Goal: Communication & Community: Answer question/provide support

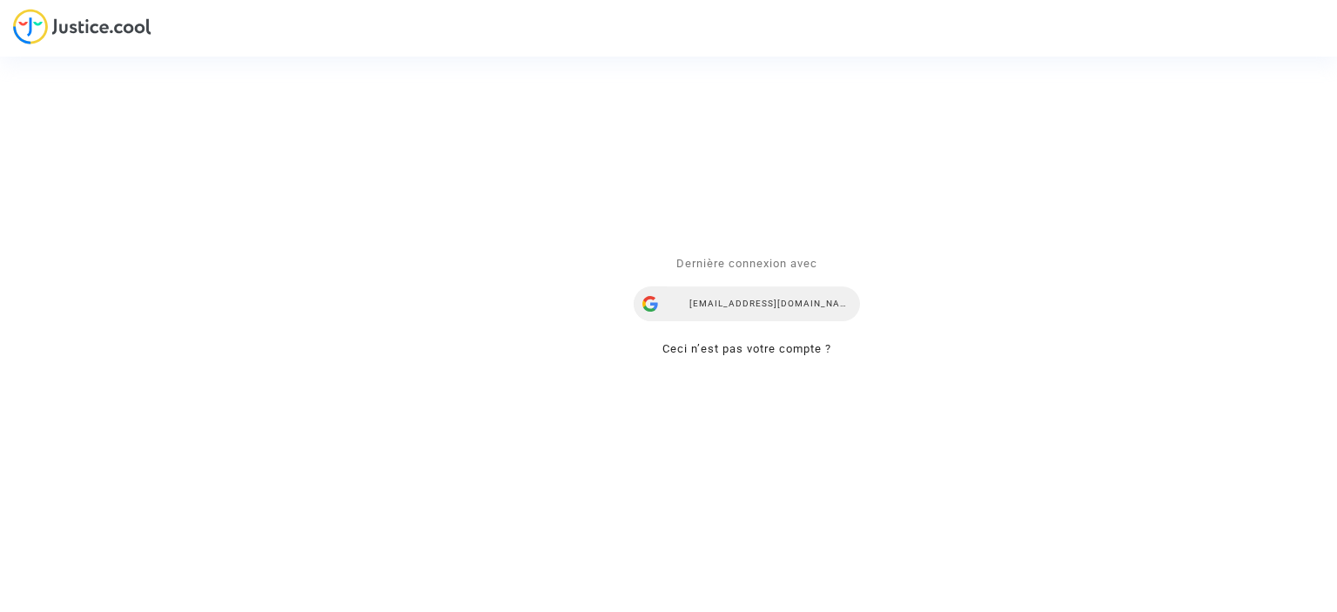
click at [725, 306] on div "yana.rubanova@skycop.com" at bounding box center [747, 303] width 226 height 35
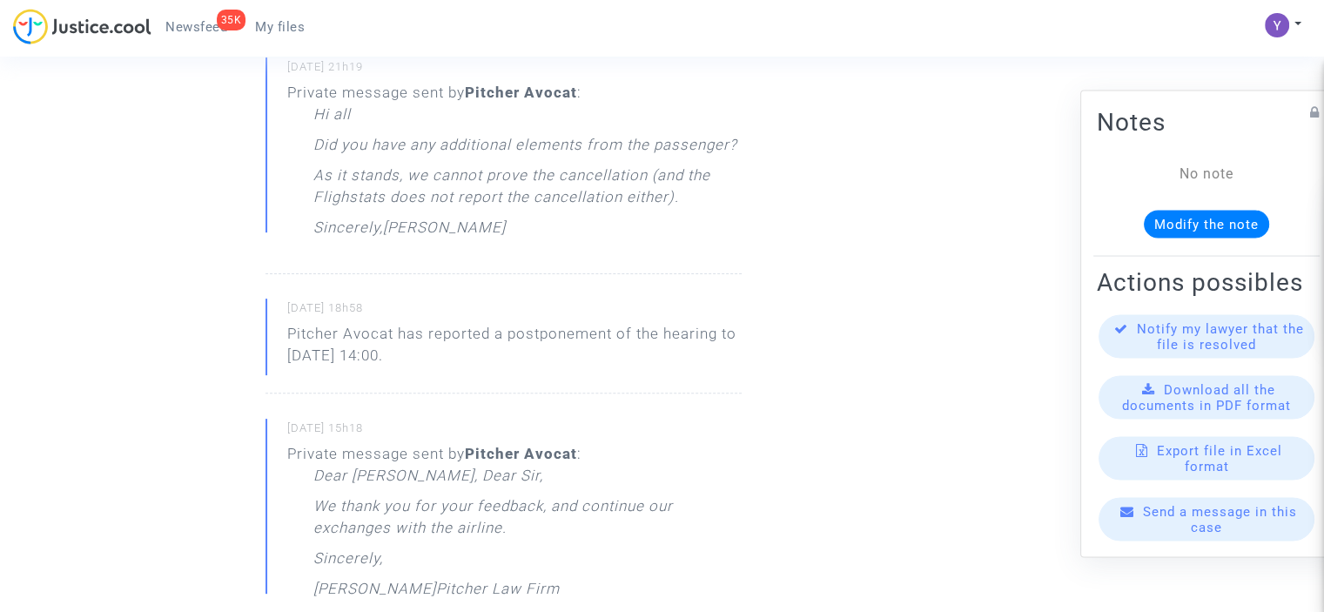
scroll to position [609, 0]
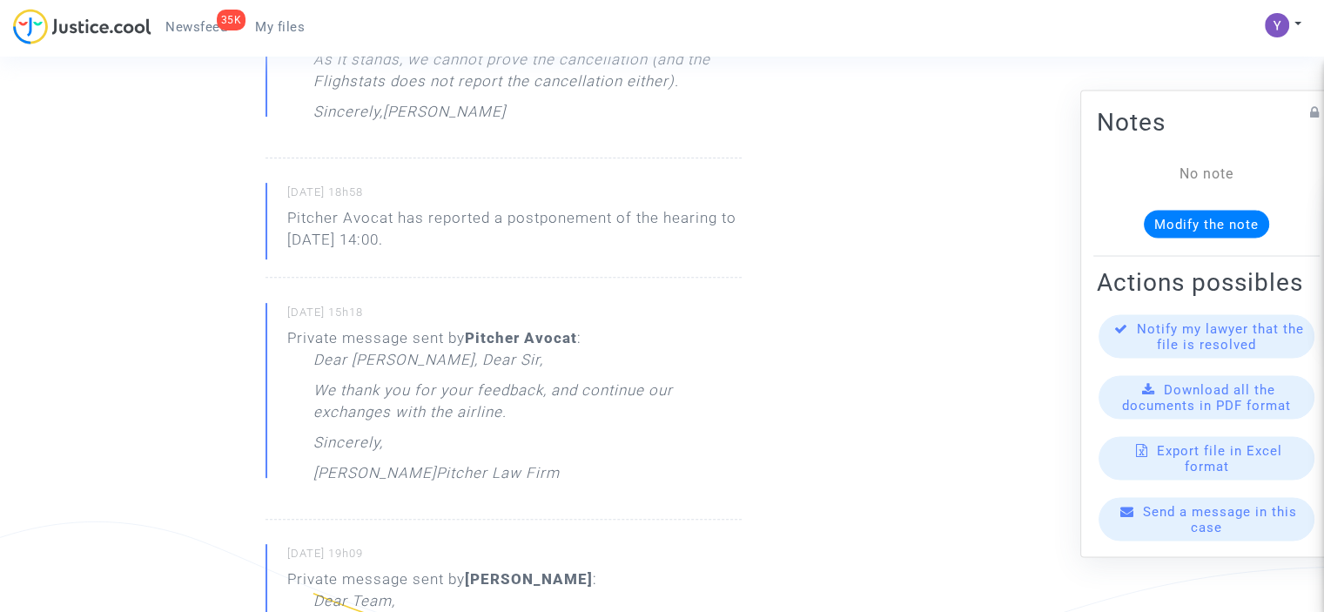
click at [1172, 540] on div "Send a message in this case" at bounding box center [1207, 519] width 216 height 44
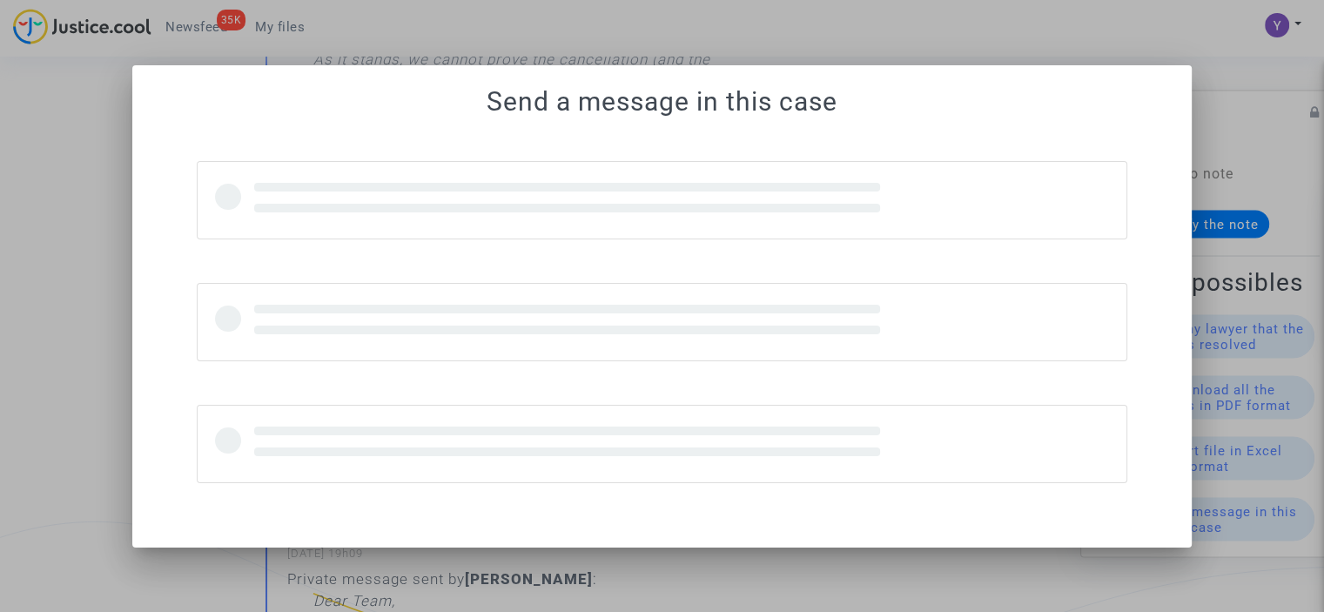
scroll to position [0, 0]
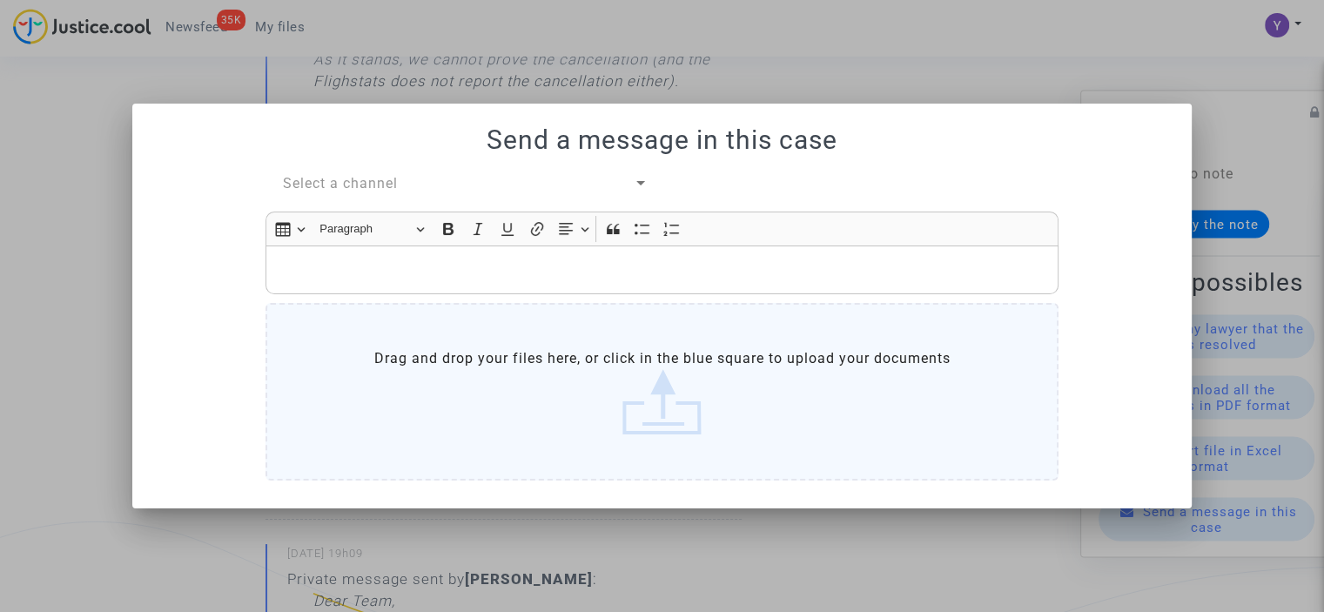
click at [366, 184] on span "Select a channel" at bounding box center [340, 183] width 115 height 17
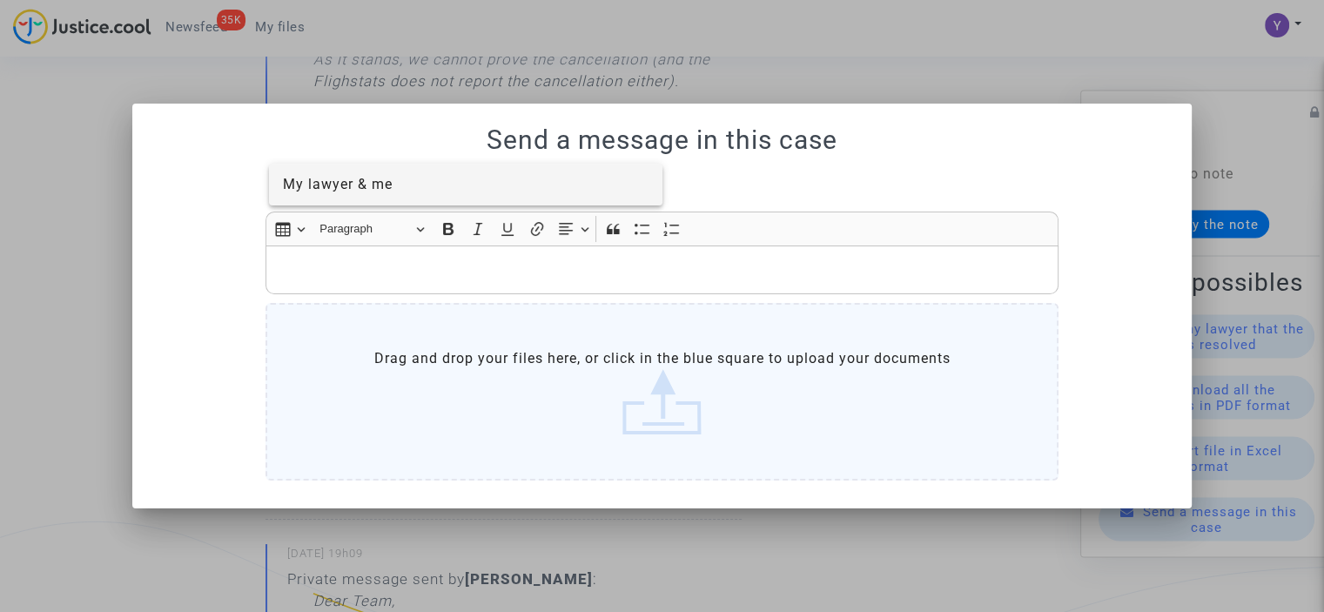
click at [373, 190] on span "My lawyer & me" at bounding box center [338, 184] width 110 height 17
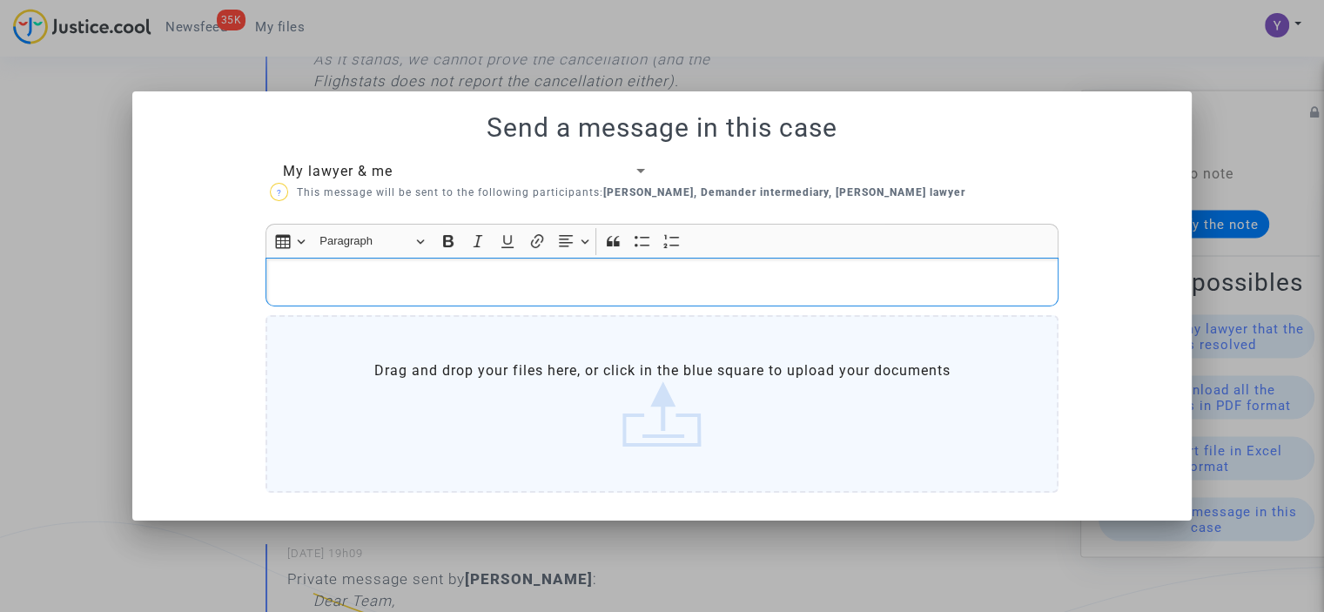
click at [370, 271] on div "Rich Text Editor, main" at bounding box center [662, 282] width 793 height 49
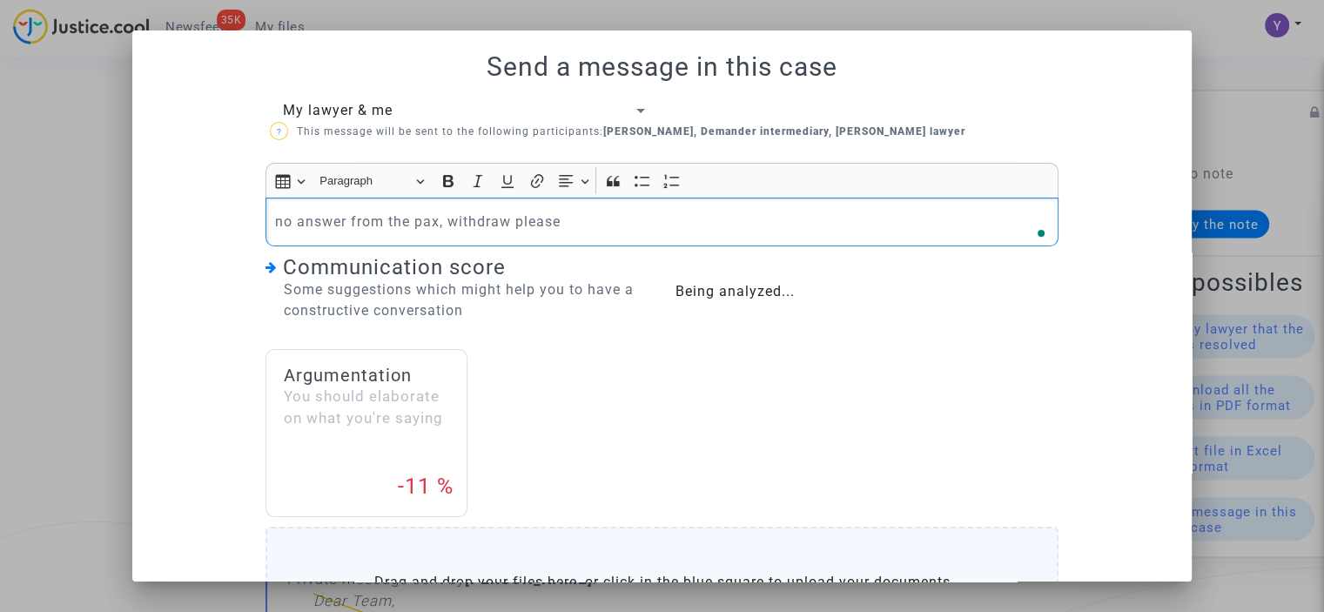
scroll to position [200, 0]
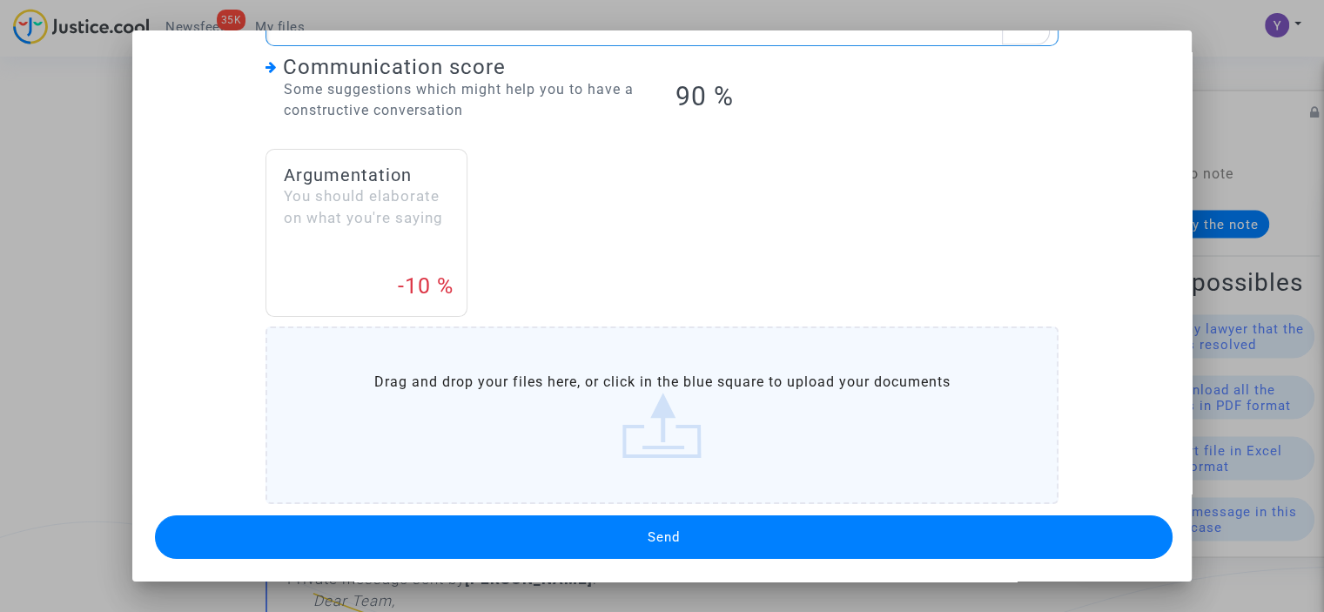
click at [657, 525] on button "Send" at bounding box center [664, 537] width 1018 height 44
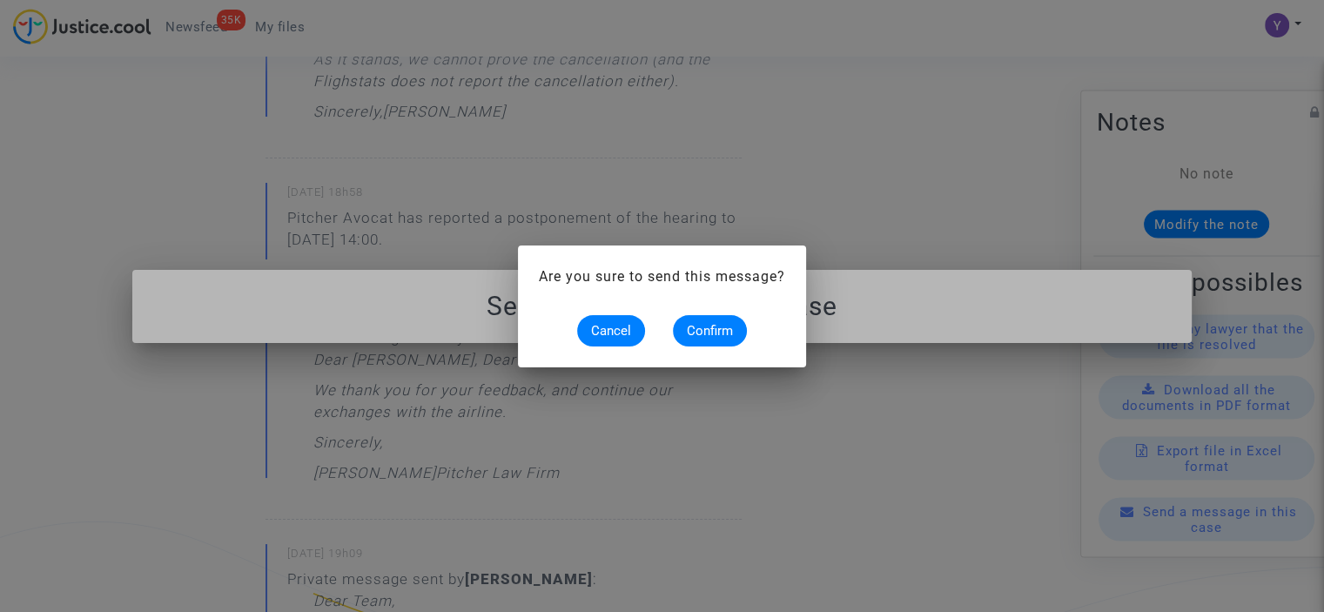
scroll to position [0, 0]
click at [713, 336] on span "Confirm" at bounding box center [710, 331] width 46 height 16
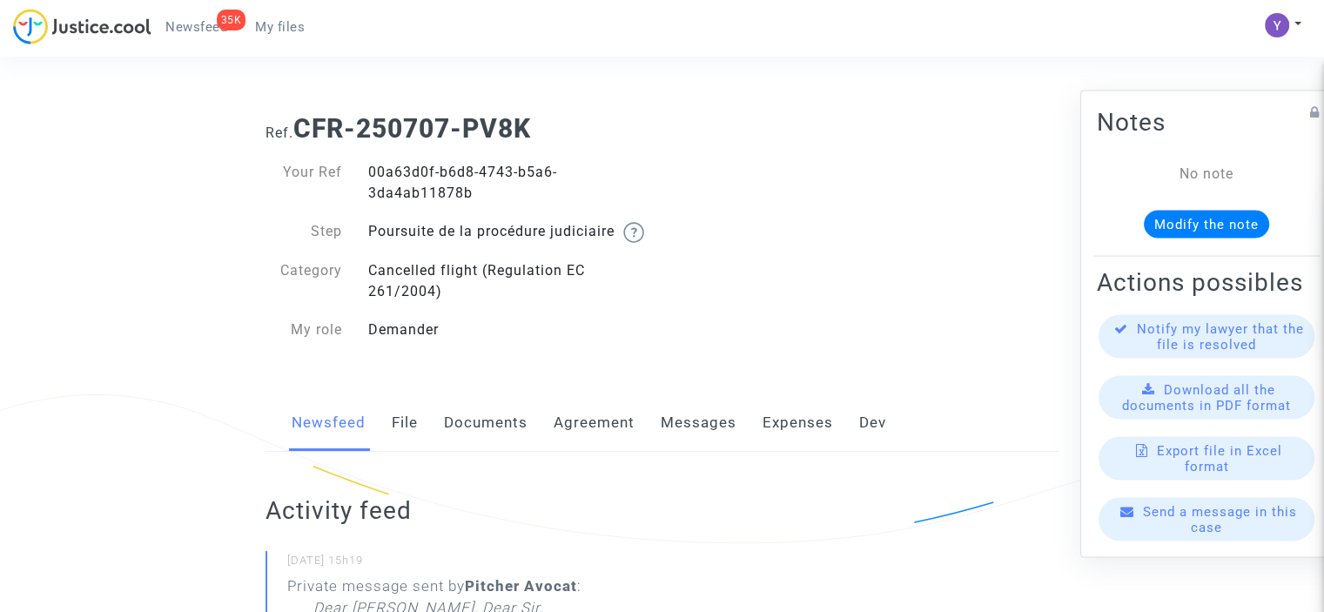
click at [1156, 537] on div "Send a message in this case" at bounding box center [1207, 519] width 216 height 44
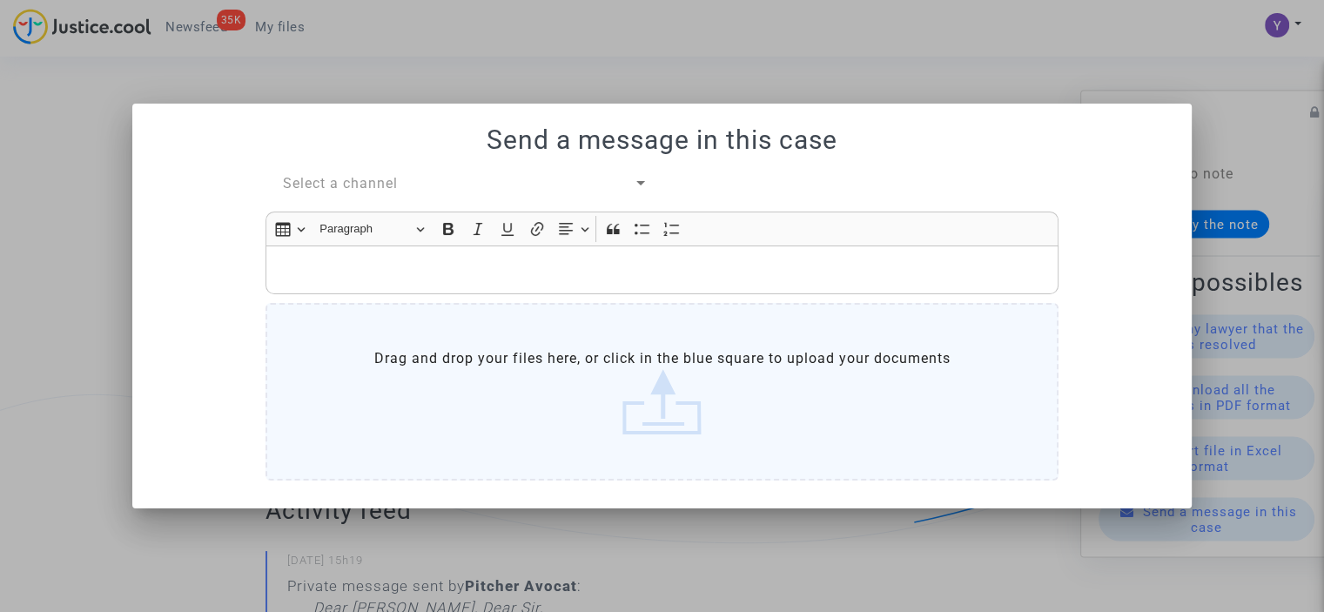
click at [369, 166] on div "Send a message in this case Select a channel Rich Text Editor Insert table Inse…" at bounding box center [662, 305] width 1018 height 363
click at [368, 181] on span "Select a channel" at bounding box center [340, 183] width 115 height 17
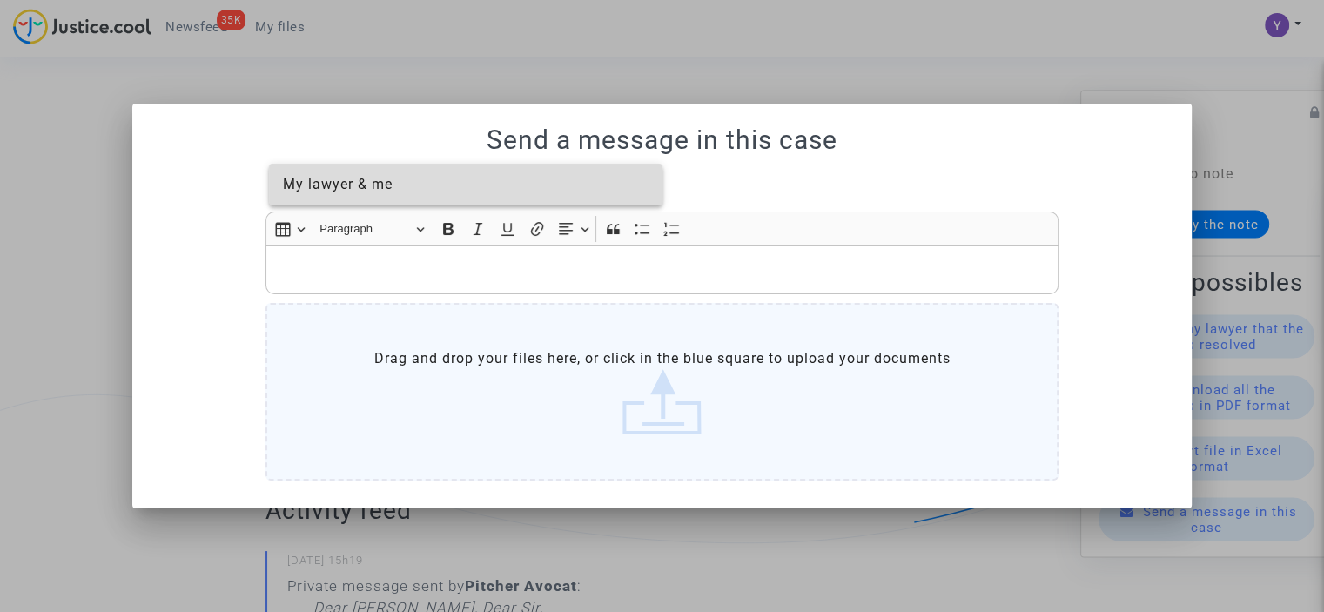
click at [369, 194] on span "My lawyer & me" at bounding box center [466, 185] width 367 height 42
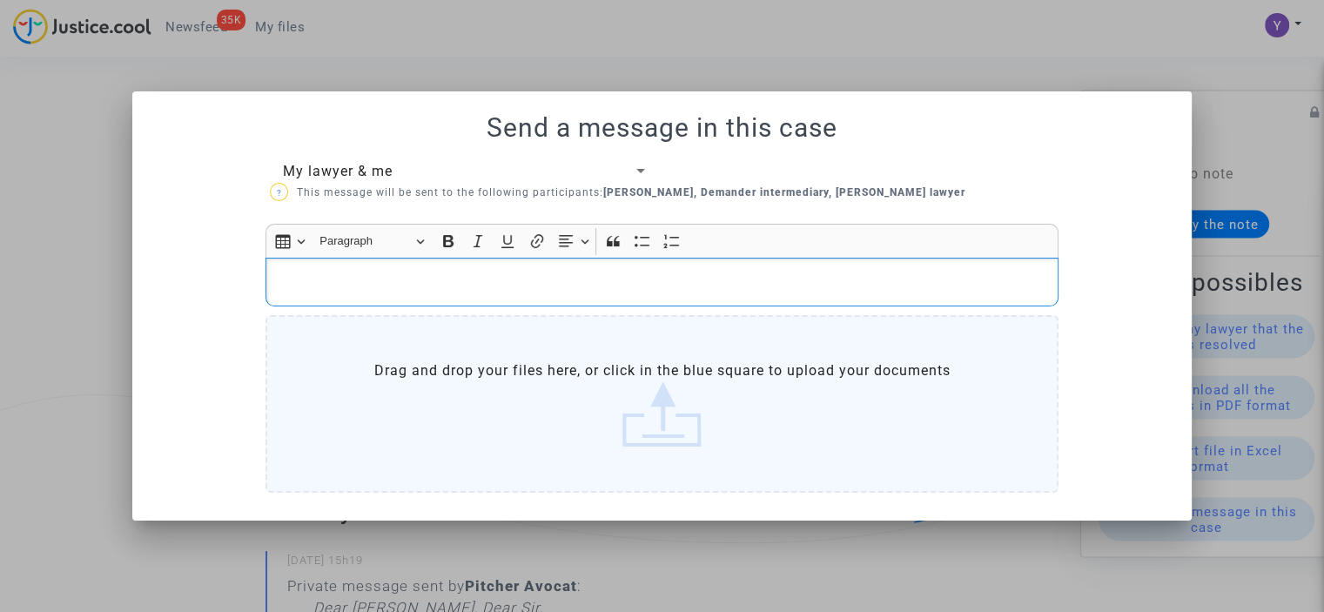
click at [377, 281] on p "Rich Text Editor, main" at bounding box center [662, 283] width 775 height 22
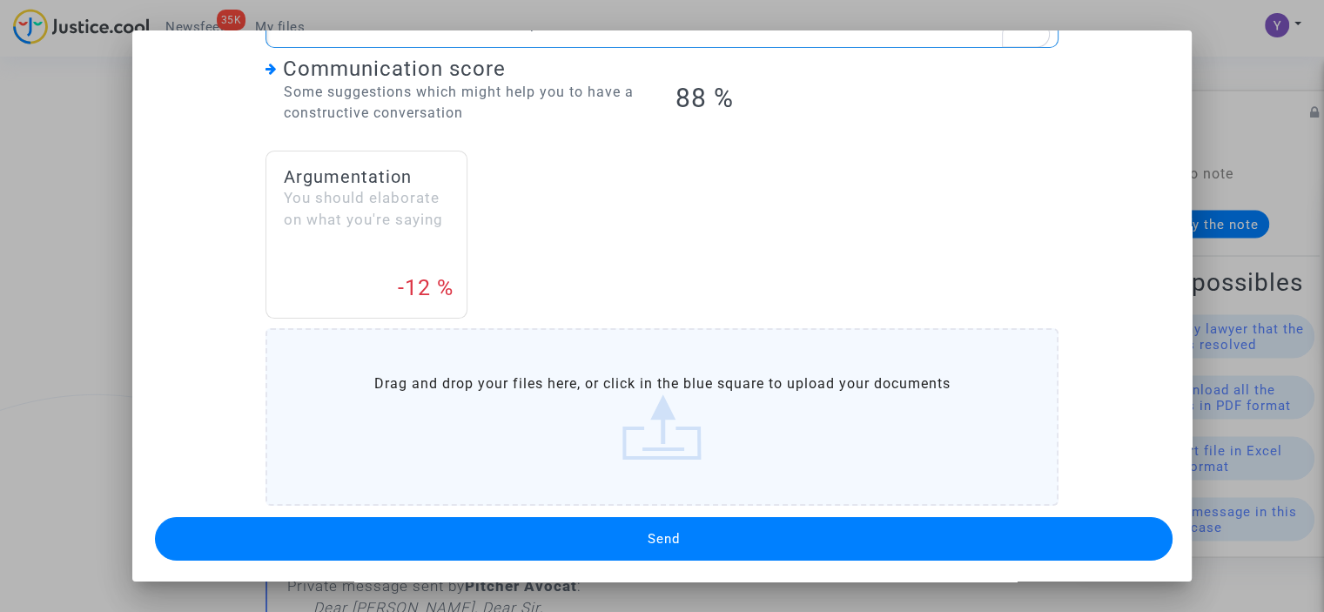
scroll to position [250, 0]
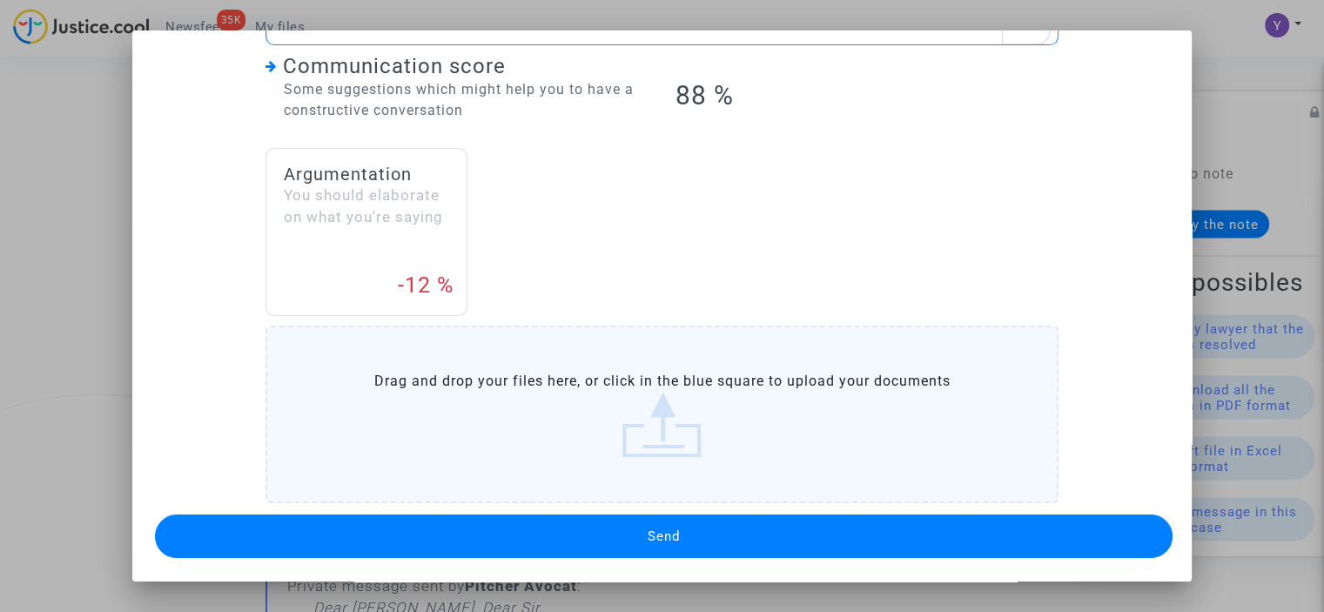
click at [599, 526] on button "Send" at bounding box center [664, 537] width 1018 height 44
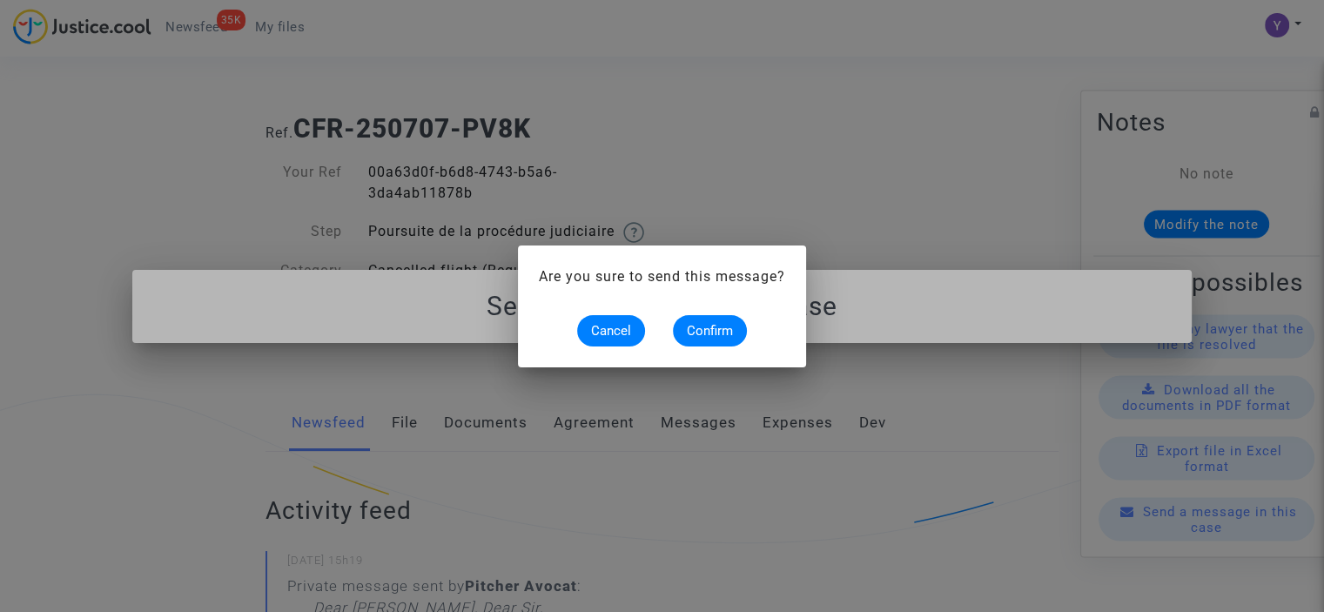
scroll to position [0, 0]
click at [717, 329] on span "Confirm" at bounding box center [710, 331] width 46 height 16
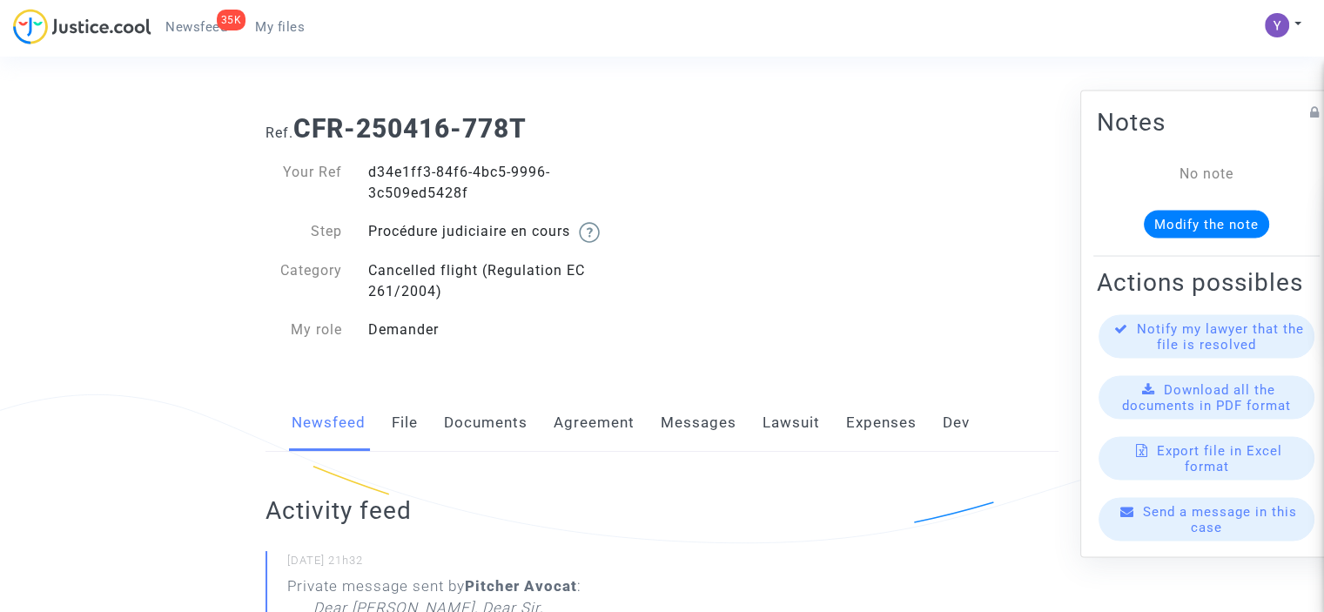
click at [1173, 538] on div "Send a message in this case" at bounding box center [1207, 519] width 216 height 44
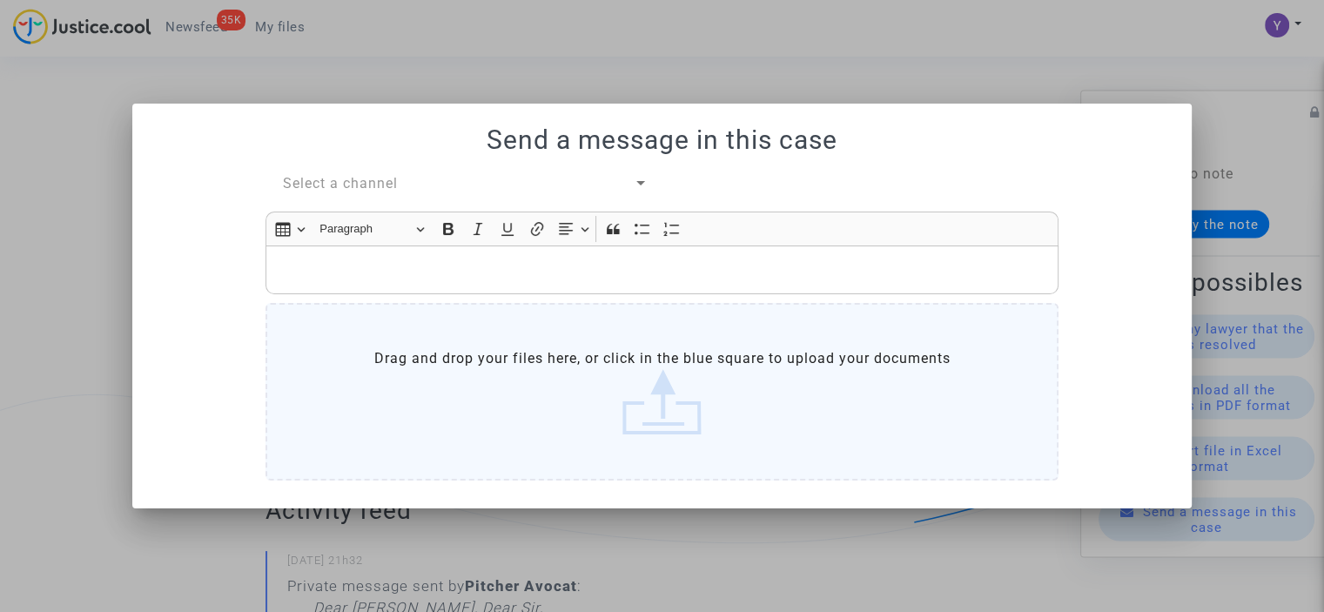
click at [373, 180] on span "Select a channel" at bounding box center [340, 183] width 115 height 17
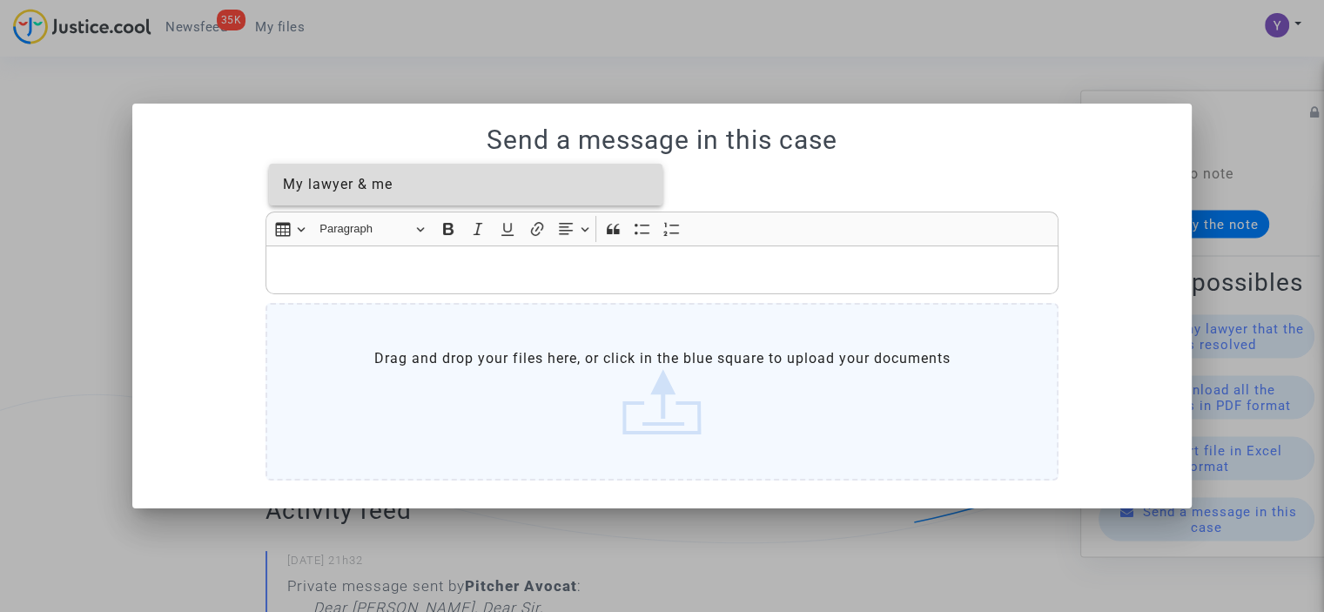
click at [365, 200] on span "My lawyer & me" at bounding box center [466, 185] width 367 height 42
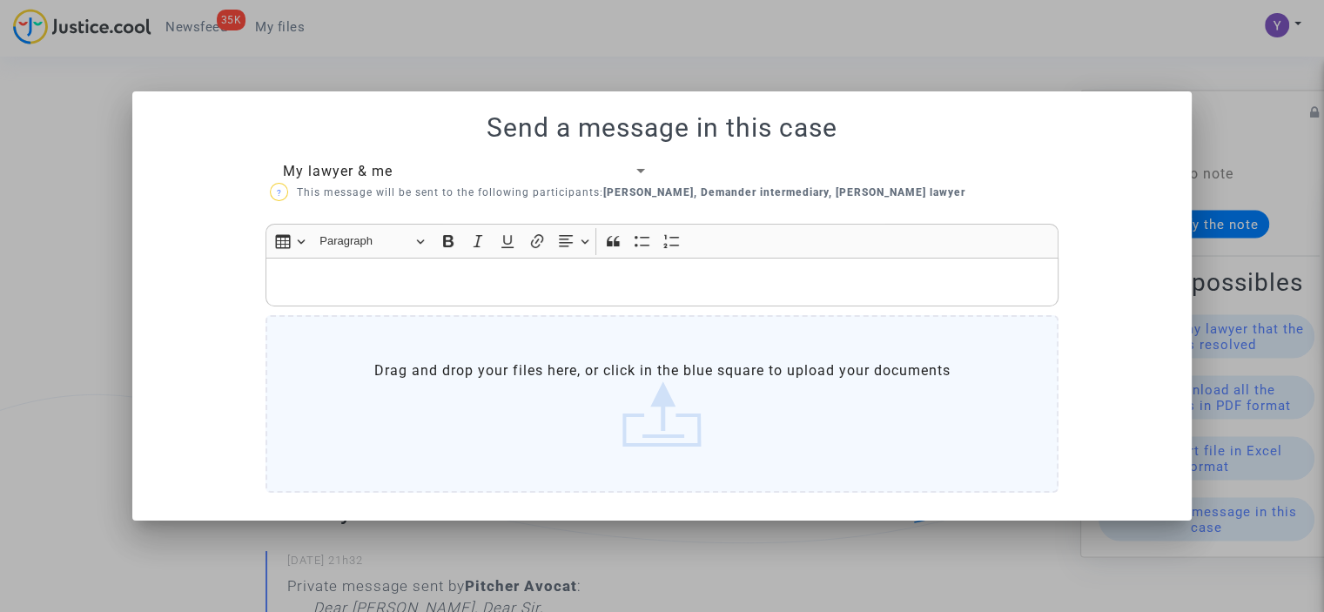
click at [357, 270] on div "Rich Text Editor, main" at bounding box center [662, 282] width 793 height 49
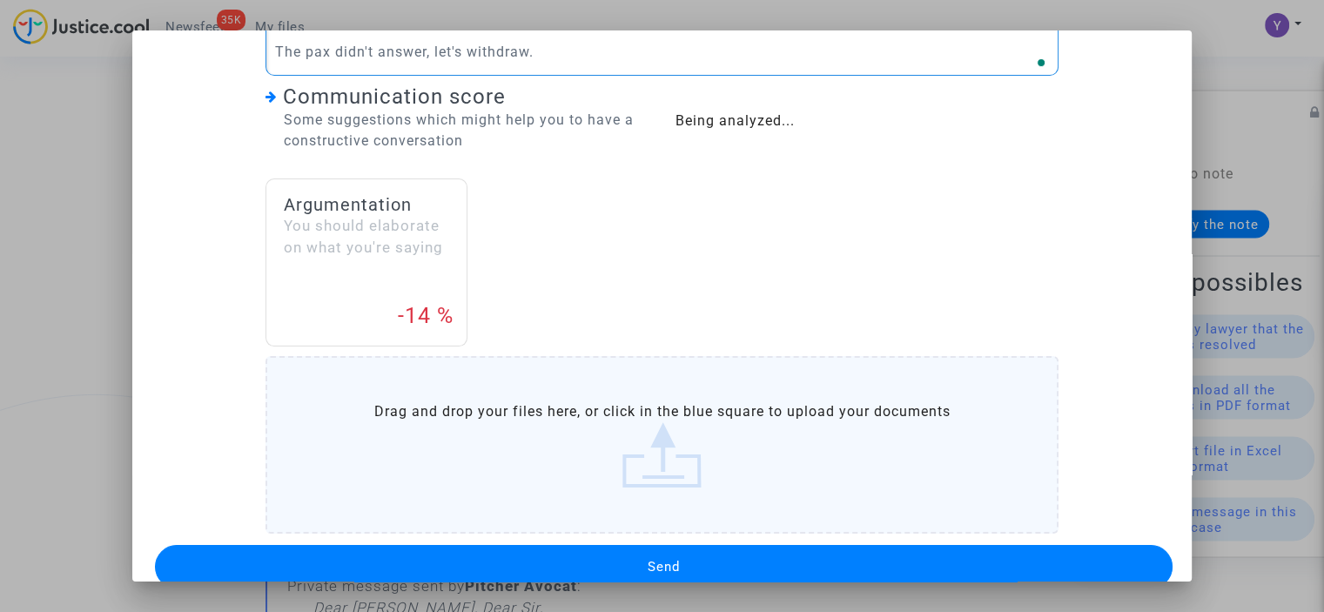
scroll to position [250, 0]
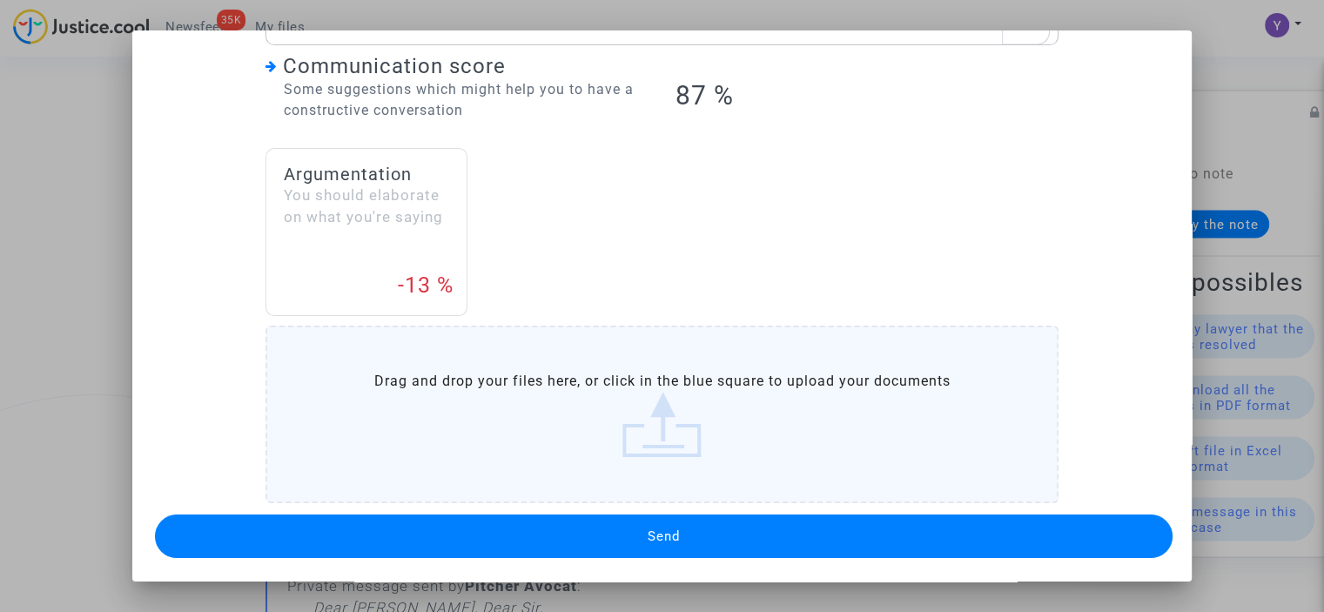
click at [621, 527] on button "Send" at bounding box center [664, 537] width 1018 height 44
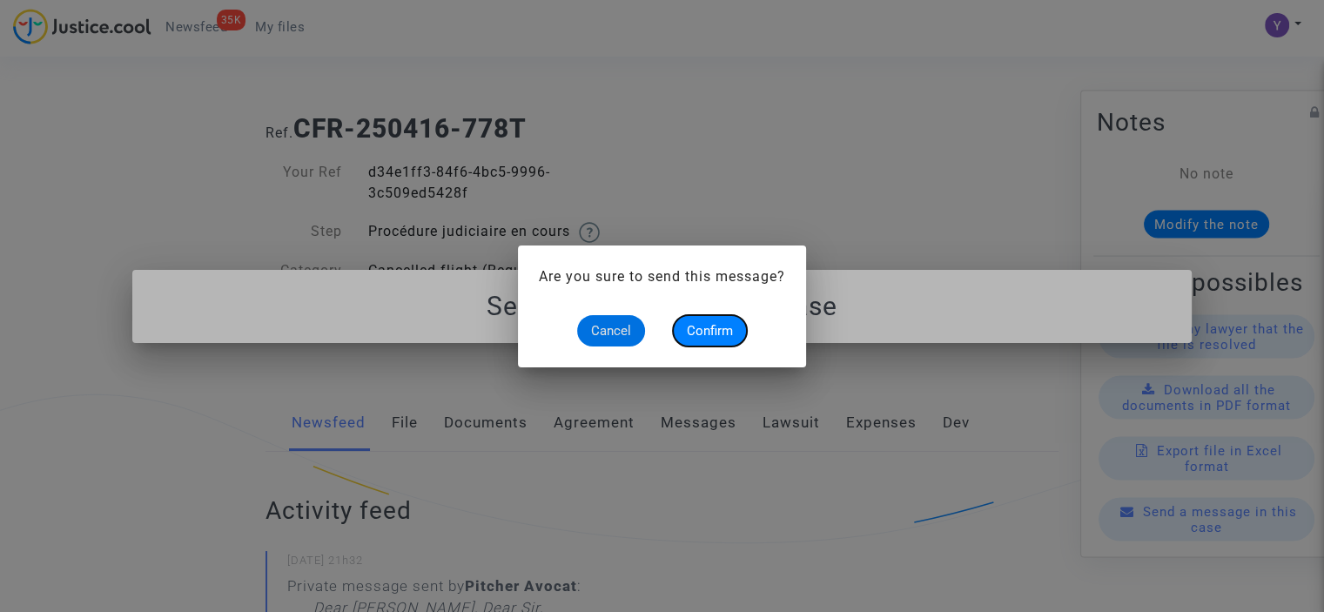
click at [712, 321] on button "Confirm" at bounding box center [710, 330] width 74 height 31
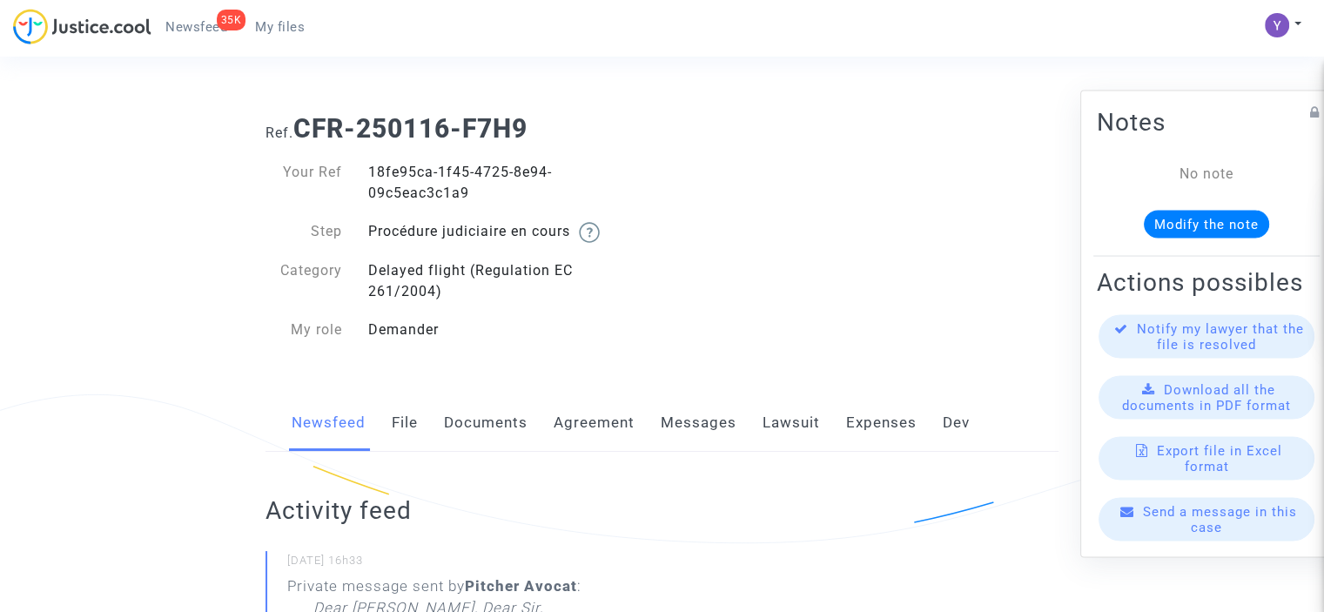
click at [1233, 541] on div "Send a message in this case" at bounding box center [1206, 519] width 219 height 44
click at [1235, 541] on div "Send a message in this case" at bounding box center [1207, 519] width 216 height 44
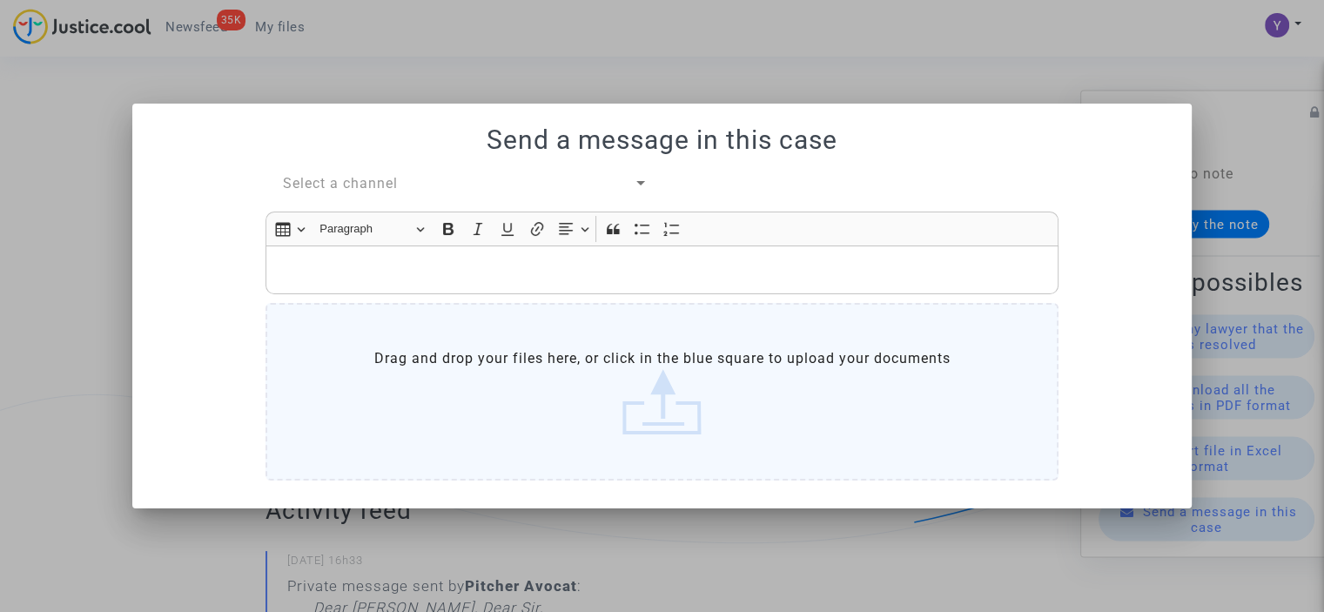
click at [359, 178] on span "Select a channel" at bounding box center [340, 183] width 115 height 17
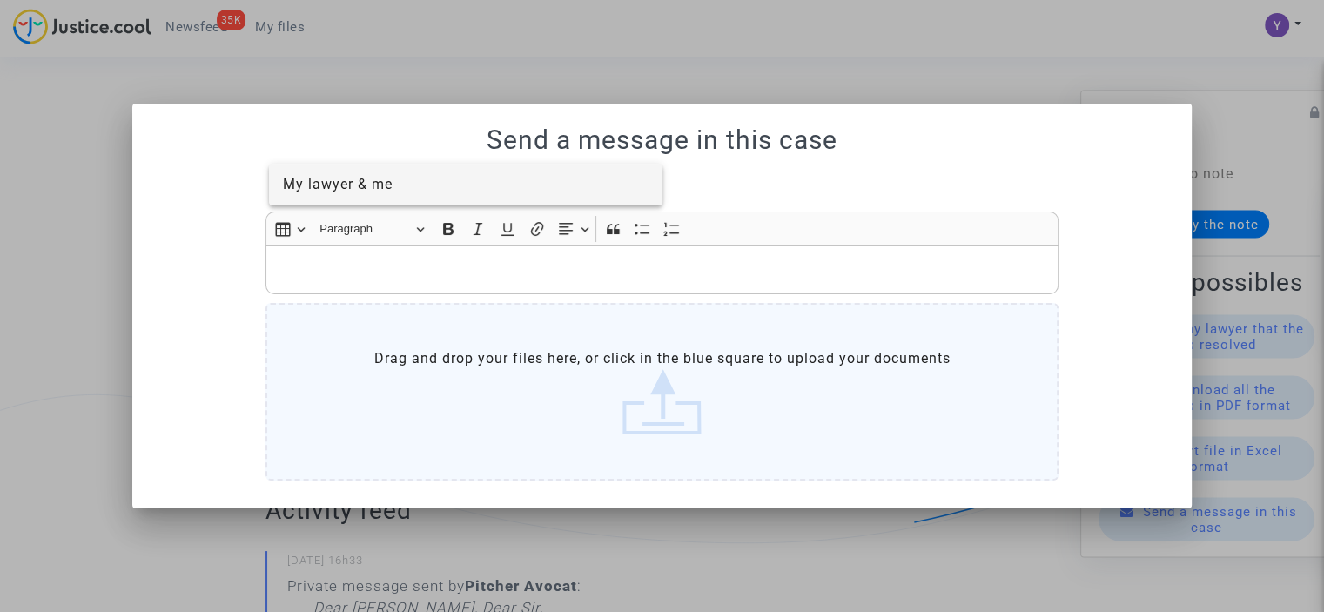
click at [381, 194] on span "My lawyer & me" at bounding box center [466, 185] width 367 height 42
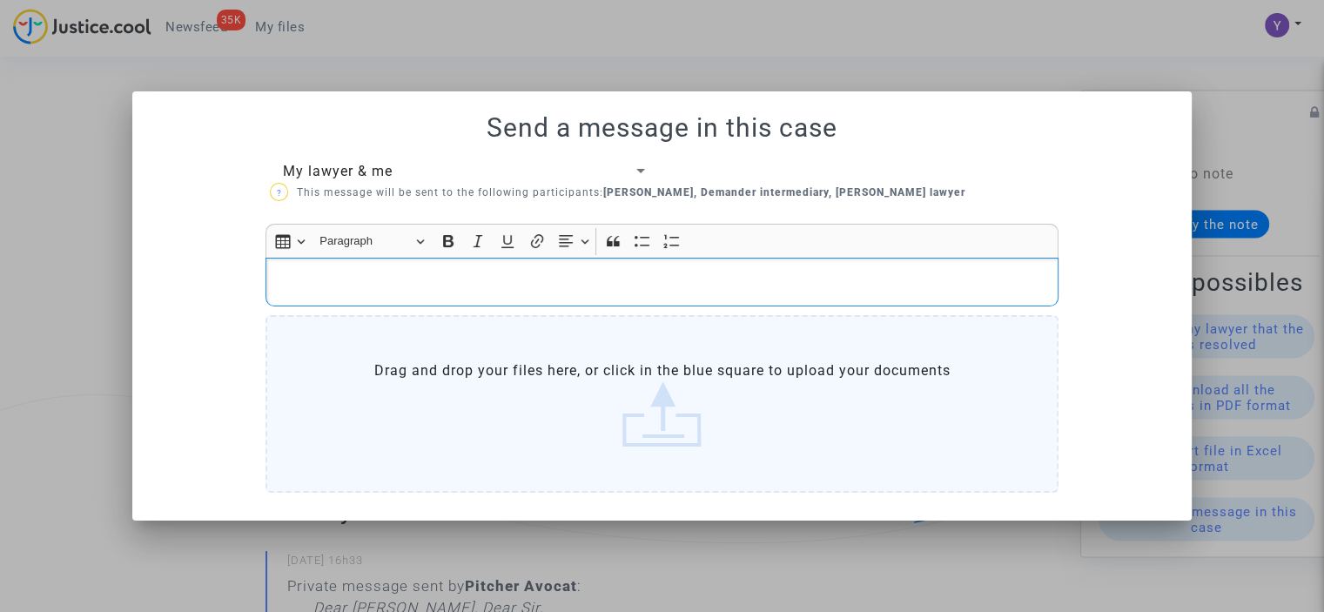
click at [414, 299] on div "Rich Text Editor, main" at bounding box center [662, 282] width 793 height 49
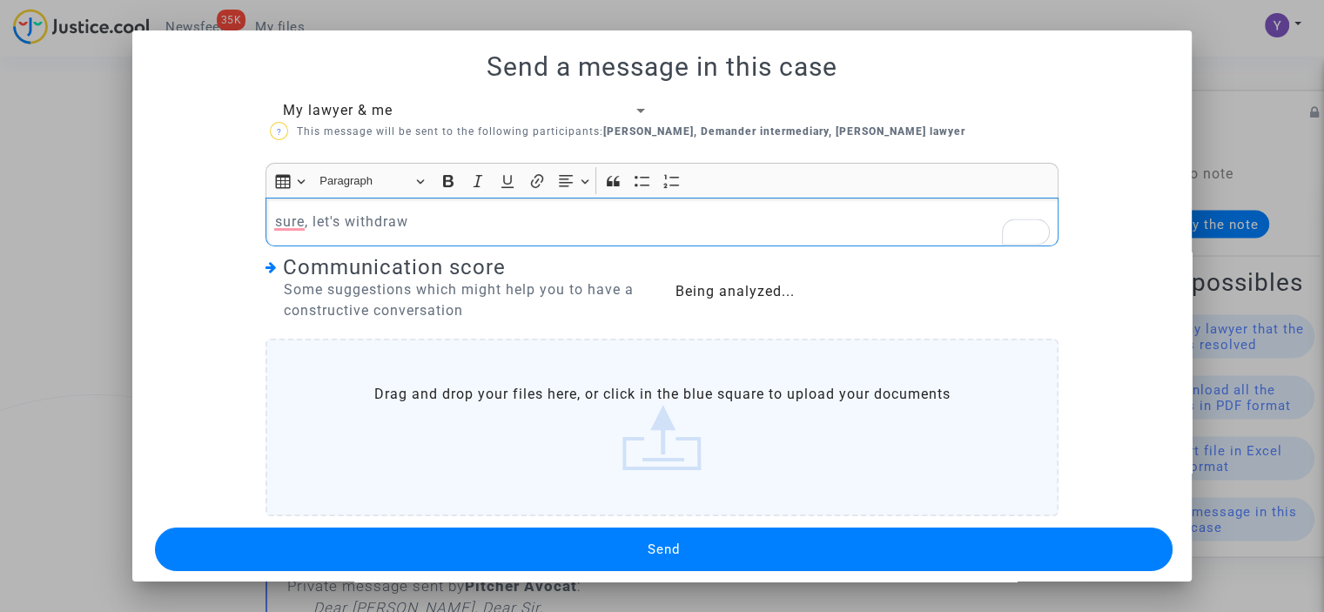
click at [471, 545] on div "My lawyer & me ? This message will be sent to the following participants: [PERS…" at bounding box center [662, 337] width 1018 height 475
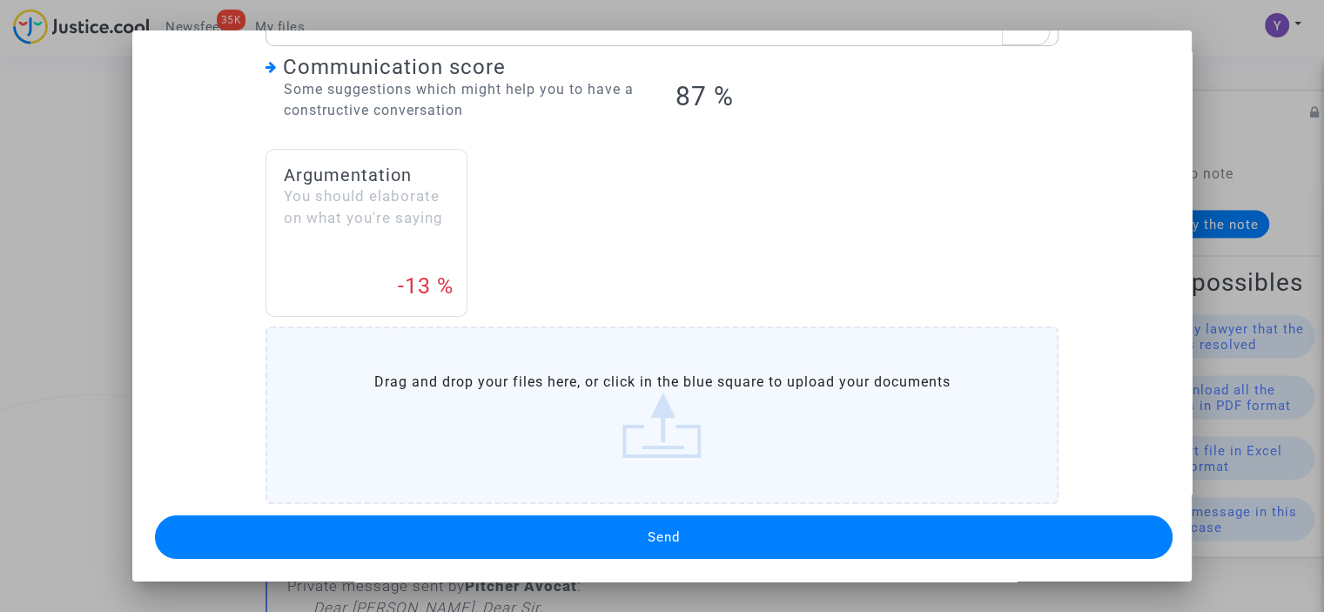
scroll to position [200, 0]
click at [675, 530] on button "Send" at bounding box center [664, 537] width 1018 height 44
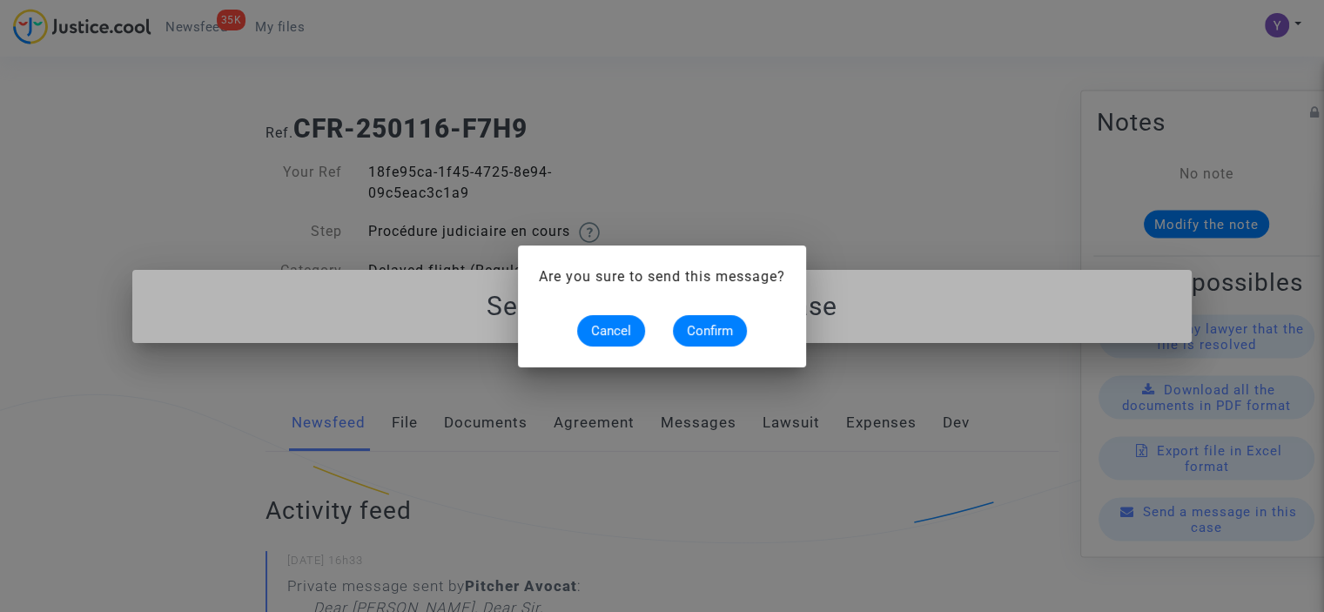
scroll to position [0, 0]
click at [722, 326] on span "Confirm" at bounding box center [710, 331] width 46 height 16
